Goal: Transaction & Acquisition: Purchase product/service

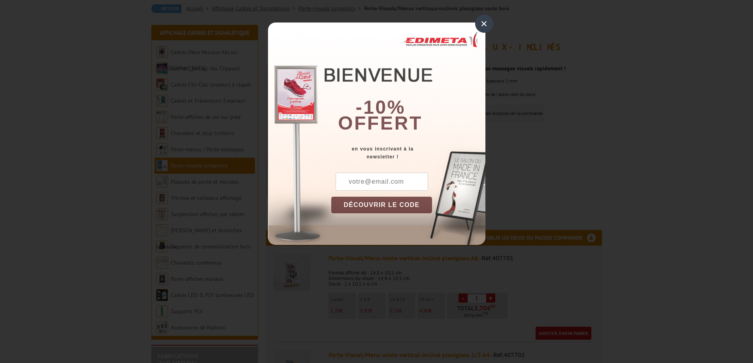
scroll to position [79, 0]
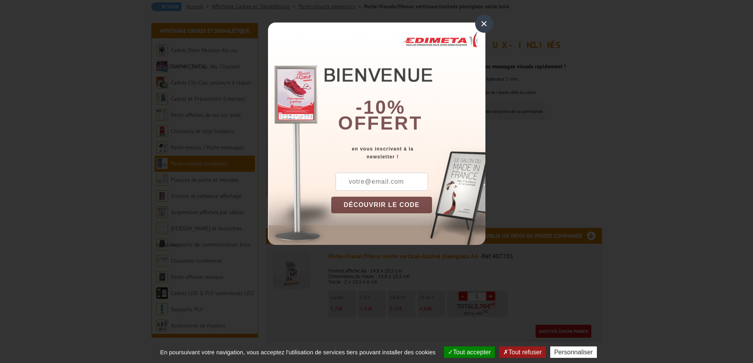
click at [481, 23] on div "×" at bounding box center [484, 24] width 18 height 18
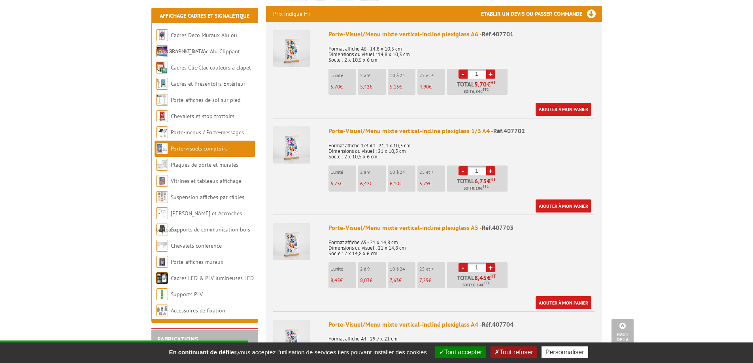
scroll to position [316, 0]
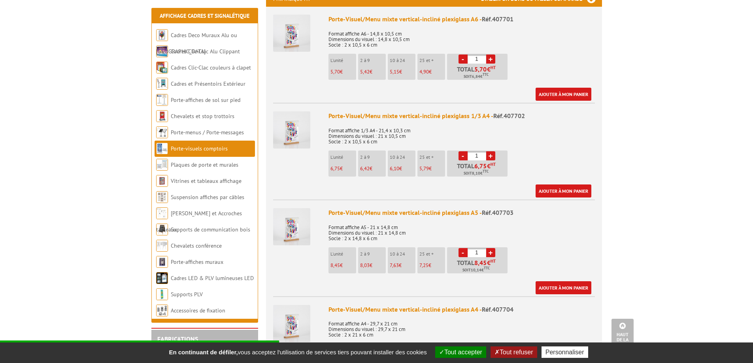
click at [491, 248] on link "+" at bounding box center [490, 252] width 9 height 9
click at [481, 248] on input "5" at bounding box center [477, 252] width 19 height 9
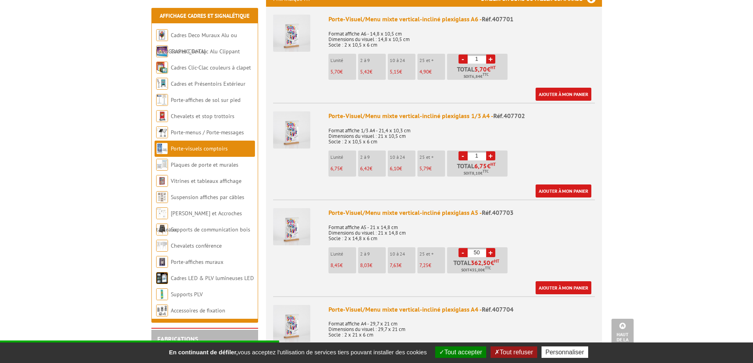
type input "50"
click at [531, 241] on div "Porte-Visuel/Menu mixte vertical-incliné plexiglass A5 - Réf.407703 Format affi…" at bounding box center [461, 251] width 266 height 86
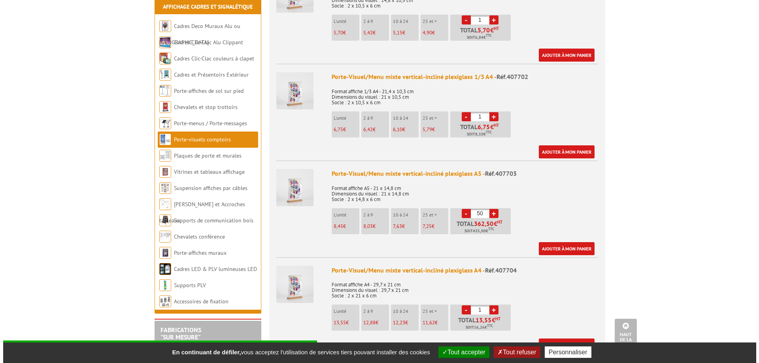
scroll to position [356, 0]
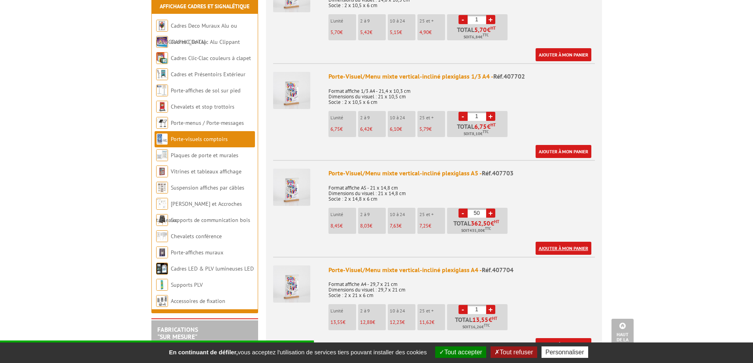
click at [550, 242] on link "Ajouter à mon panier" at bounding box center [564, 248] width 56 height 13
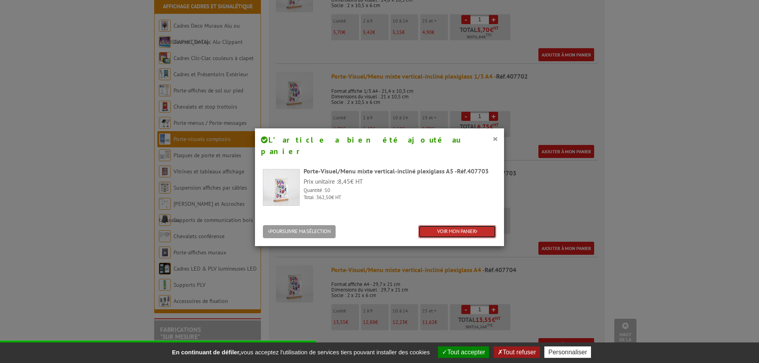
click at [454, 225] on link "VOIR MON PANIER" at bounding box center [457, 231] width 78 height 13
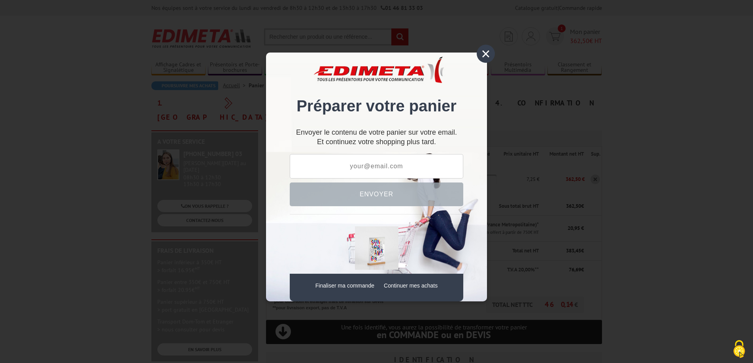
click at [483, 52] on div "×" at bounding box center [486, 54] width 18 height 18
